Goal: Task Accomplishment & Management: Manage account settings

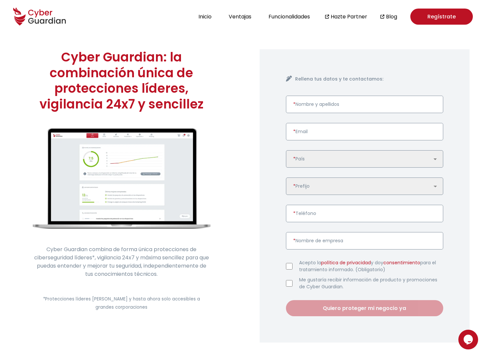
click at [411, 71] on div "Rellena tus datos y te contactamos: * Nombre y apellidos * Email 🇩🇪 Alemania 🇪🇸…" at bounding box center [364, 195] width 210 height 293
click at [443, 16] on link "Regístrate" at bounding box center [441, 17] width 62 height 16
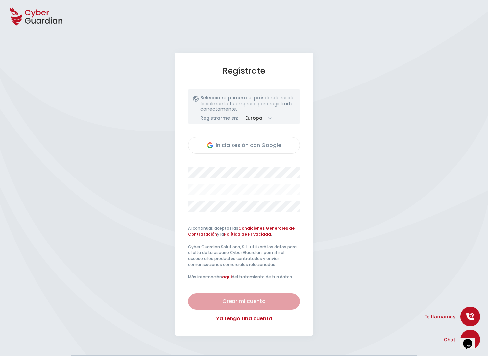
click at [147, 27] on div at bounding box center [244, 16] width 488 height 33
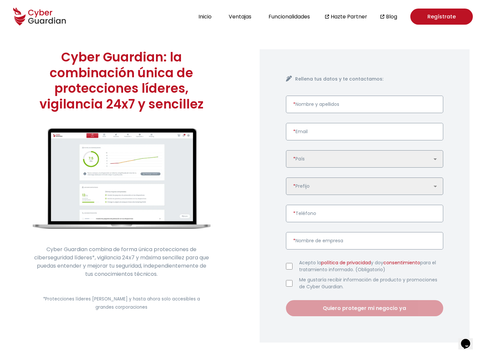
click at [438, 18] on link "Regístrate" at bounding box center [441, 17] width 62 height 16
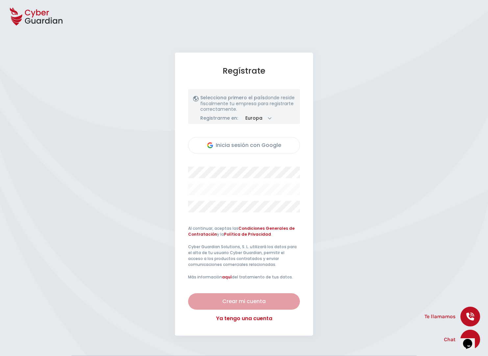
click at [267, 116] on select "Europa América" at bounding box center [258, 118] width 34 height 8
click at [241, 114] on select "Europa América" at bounding box center [258, 118] width 34 height 8
select select "Europa"
click at [266, 118] on select "Europa América" at bounding box center [258, 118] width 34 height 8
click at [241, 114] on select "Europa América" at bounding box center [258, 118] width 34 height 8
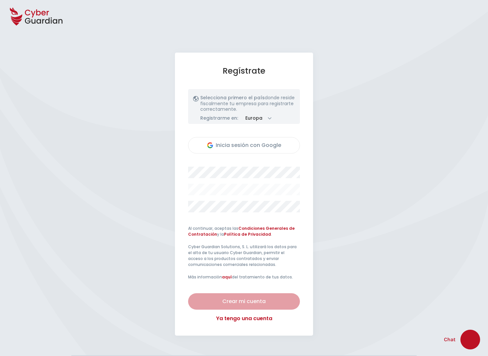
select select "América"
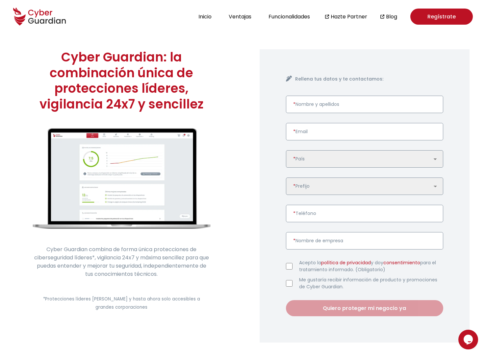
click at [219, 122] on div "Cyber Guardian: la combinación única de protecciones líderes, vigilancia 24x7 y…" at bounding box center [121, 196] width 243 height 326
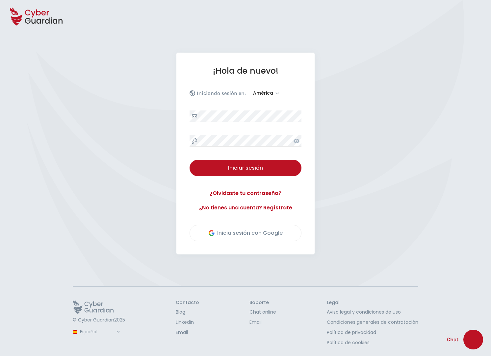
select select "América"
